Goal: Task Accomplishment & Management: Use online tool/utility

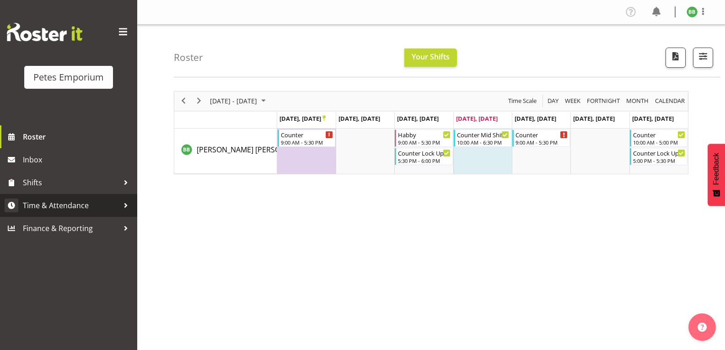
click at [86, 206] on span "Time & Attendance" at bounding box center [71, 206] width 96 height 14
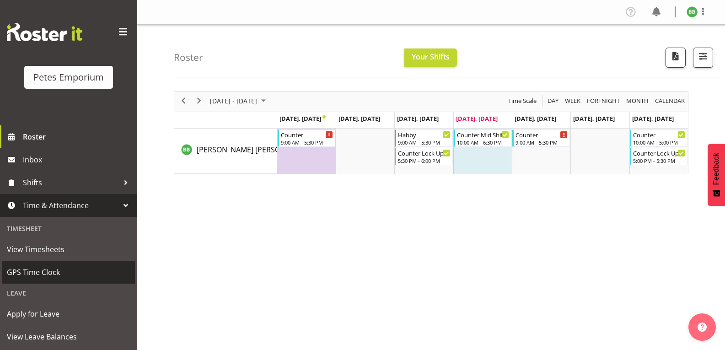
click at [58, 276] on span "GPS Time Clock" at bounding box center [69, 272] width 124 height 14
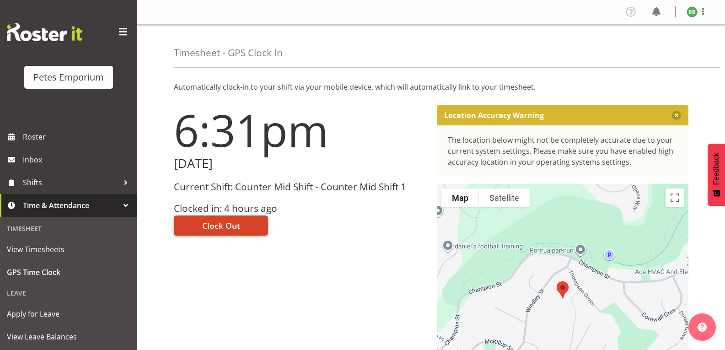
click at [225, 228] on span "Clock Out" at bounding box center [221, 226] width 38 height 12
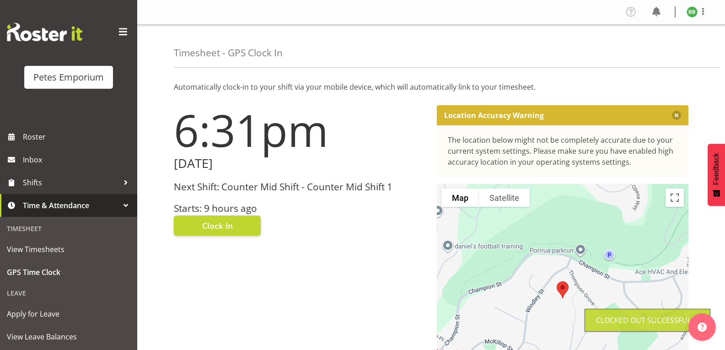
click at [691, 15] on img at bounding box center [692, 11] width 11 height 11
click at [656, 45] on link "Log Out" at bounding box center [665, 48] width 88 height 16
